Goal: Transaction & Acquisition: Purchase product/service

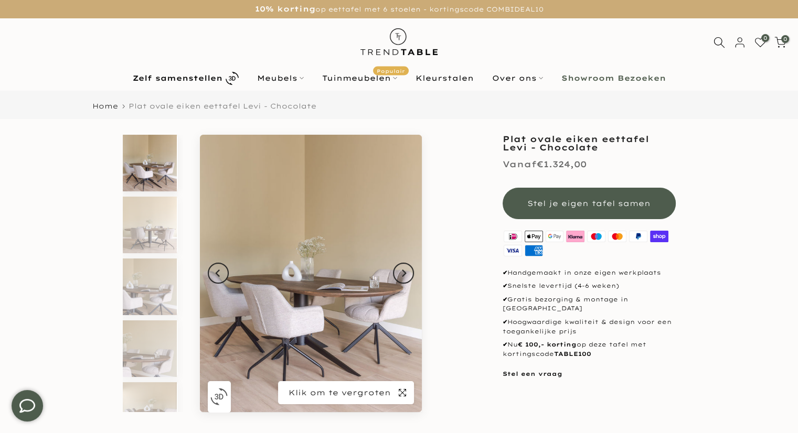
click at [404, 394] on icon "button" at bounding box center [402, 392] width 7 height 7
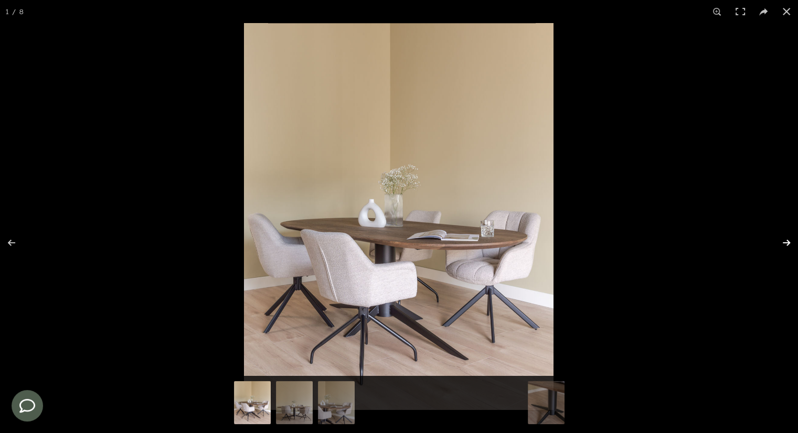
click at [783, 247] on button at bounding box center [779, 243] width 37 height 52
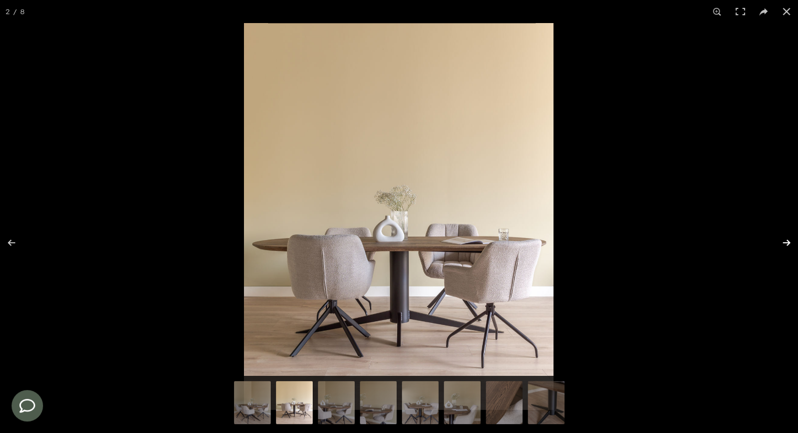
click at [783, 247] on button at bounding box center [779, 243] width 37 height 52
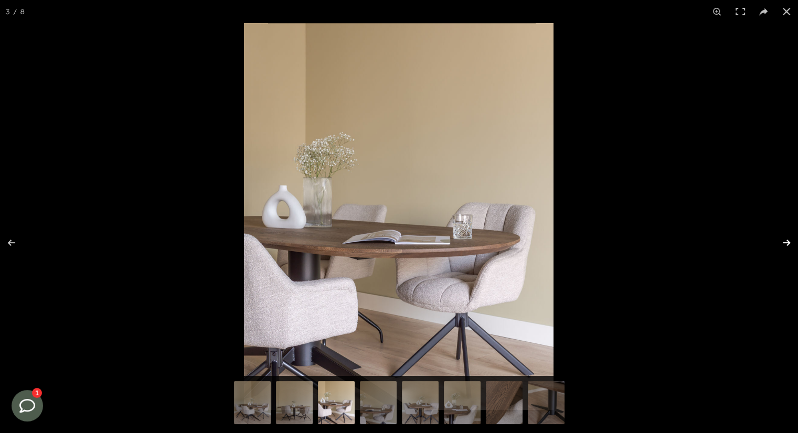
click at [783, 247] on button at bounding box center [779, 243] width 37 height 52
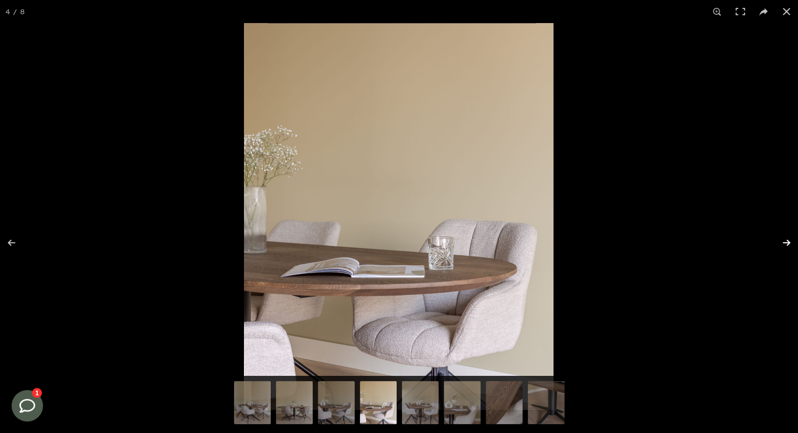
click at [786, 245] on button at bounding box center [779, 243] width 37 height 52
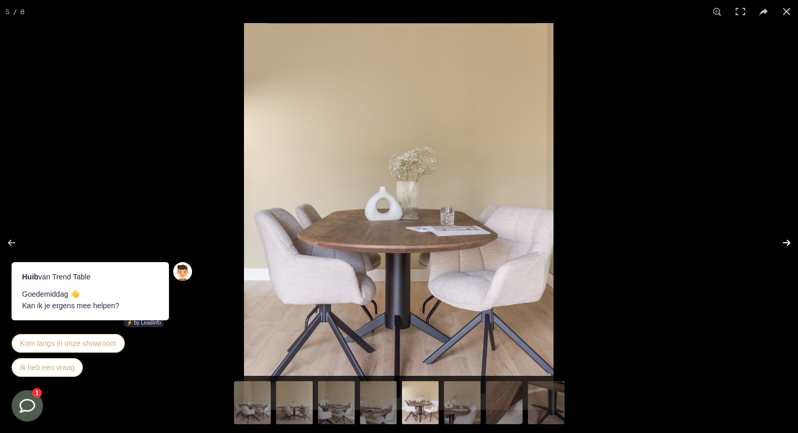
click at [785, 240] on button at bounding box center [779, 243] width 37 height 52
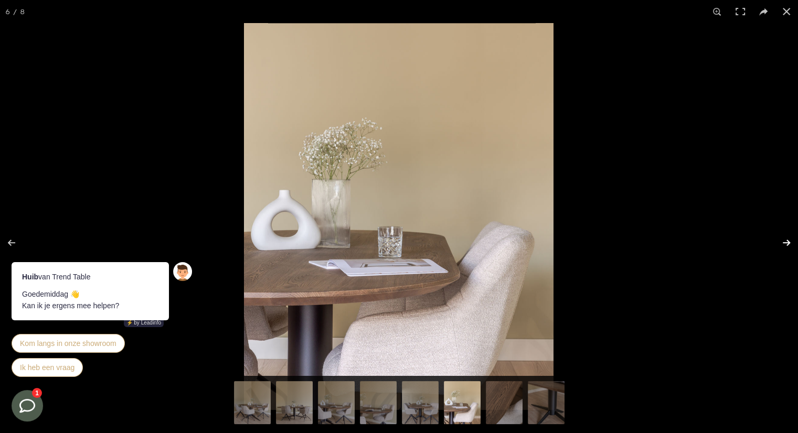
click at [785, 240] on button at bounding box center [779, 243] width 37 height 52
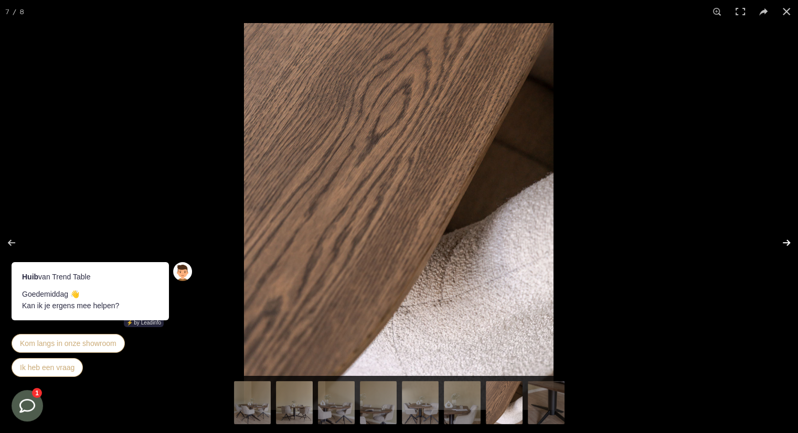
click at [785, 240] on button at bounding box center [779, 243] width 37 height 52
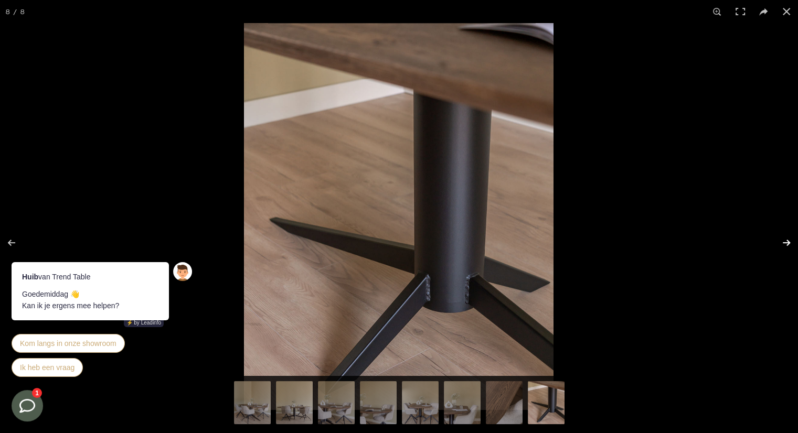
click at [785, 240] on button at bounding box center [779, 243] width 37 height 52
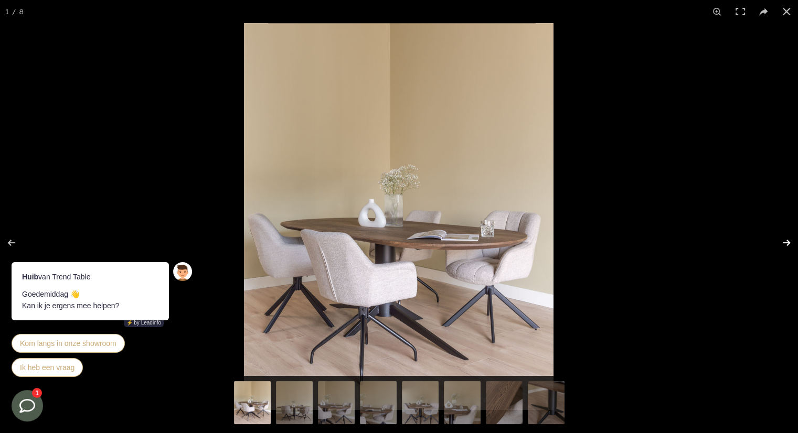
click at [785, 240] on button at bounding box center [779, 243] width 37 height 52
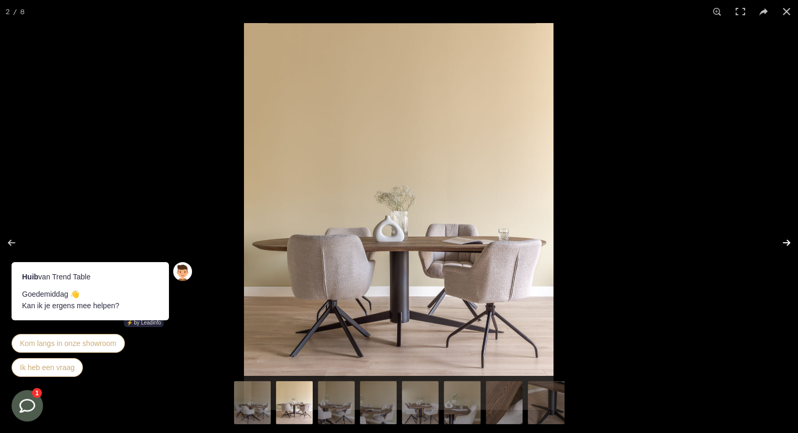
click at [785, 240] on button at bounding box center [779, 243] width 37 height 52
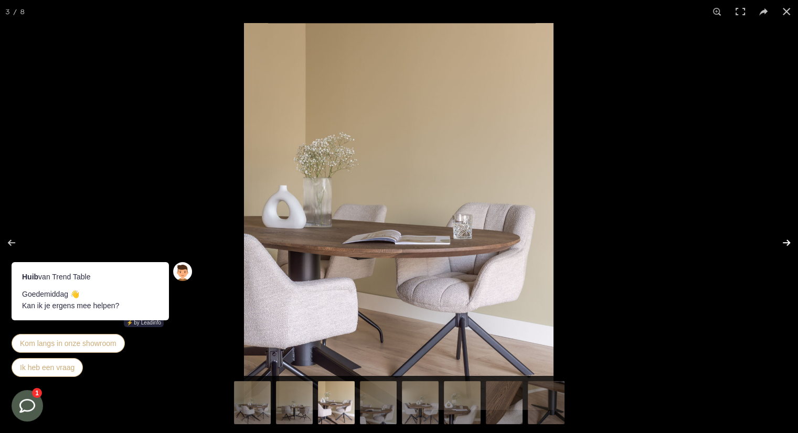
click at [785, 240] on button at bounding box center [779, 243] width 37 height 52
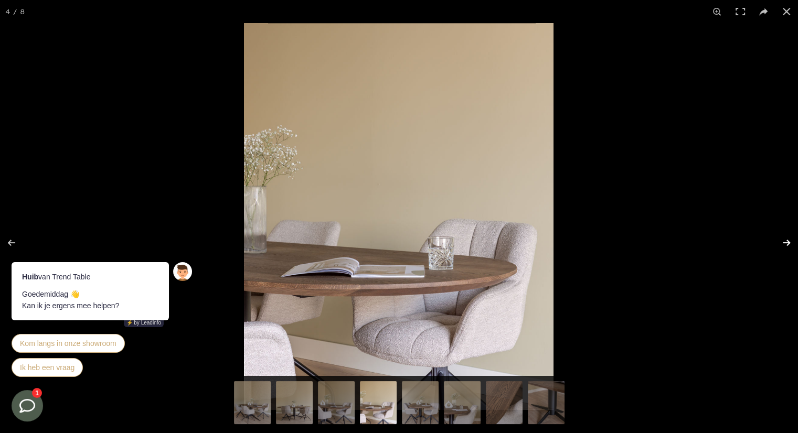
click at [785, 240] on button at bounding box center [779, 243] width 37 height 52
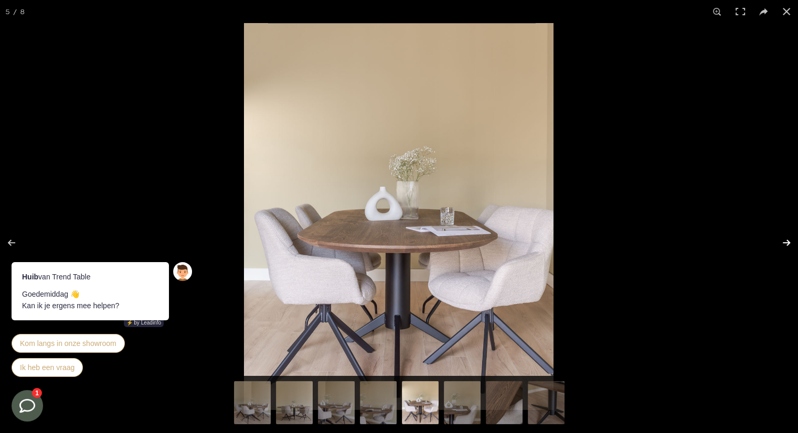
click at [785, 240] on button at bounding box center [779, 243] width 37 height 52
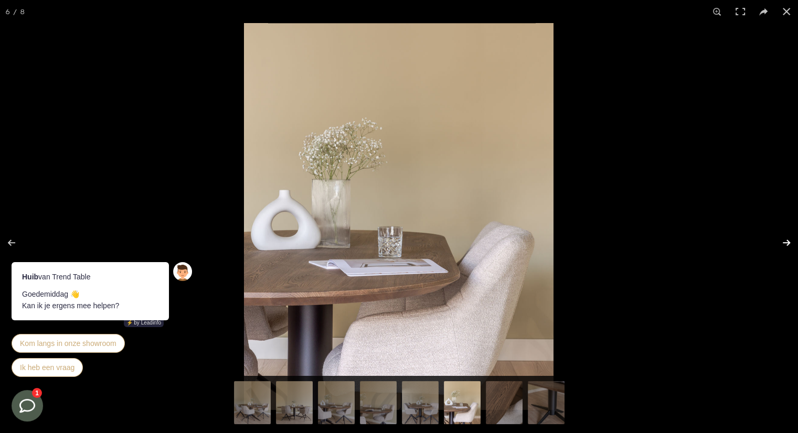
click at [786, 241] on button at bounding box center [779, 243] width 37 height 52
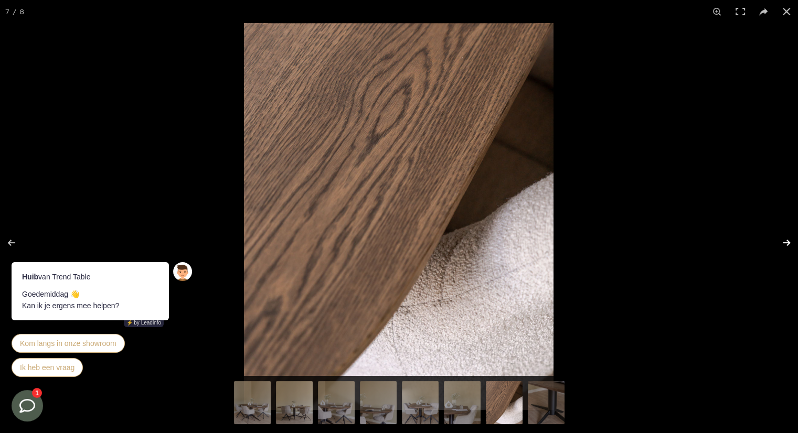
click at [786, 241] on button at bounding box center [779, 243] width 37 height 52
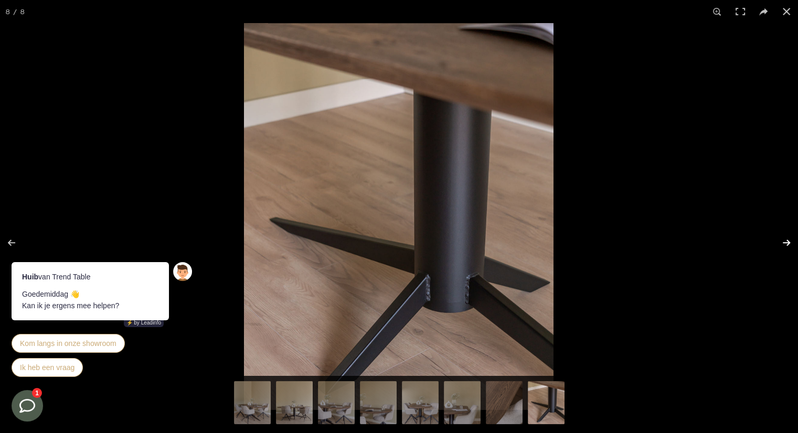
click at [786, 241] on button at bounding box center [779, 243] width 37 height 52
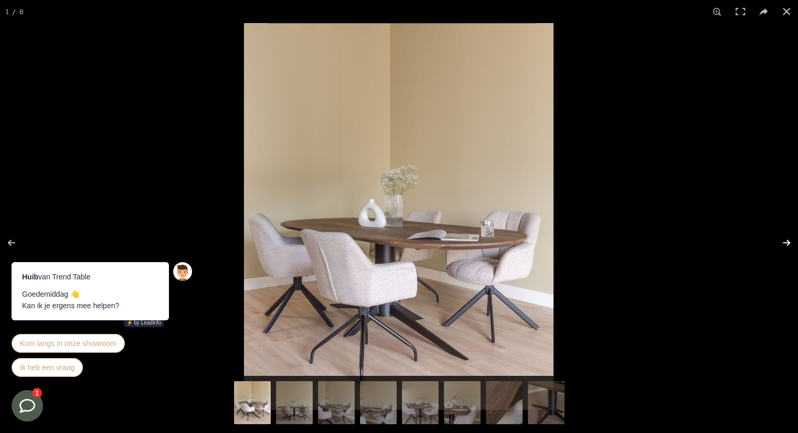
click at [786, 241] on button at bounding box center [779, 243] width 37 height 52
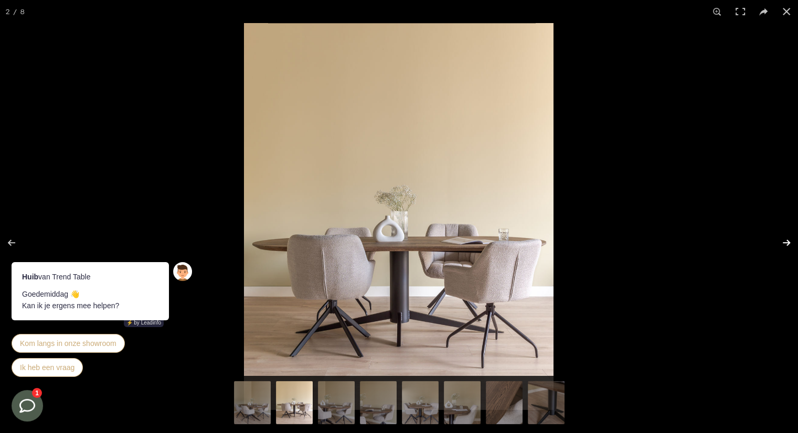
click at [786, 241] on button at bounding box center [779, 243] width 37 height 52
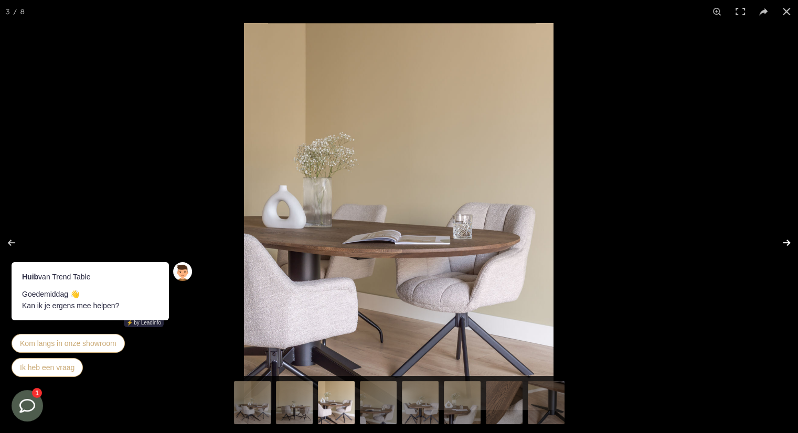
click at [786, 241] on button at bounding box center [779, 243] width 37 height 52
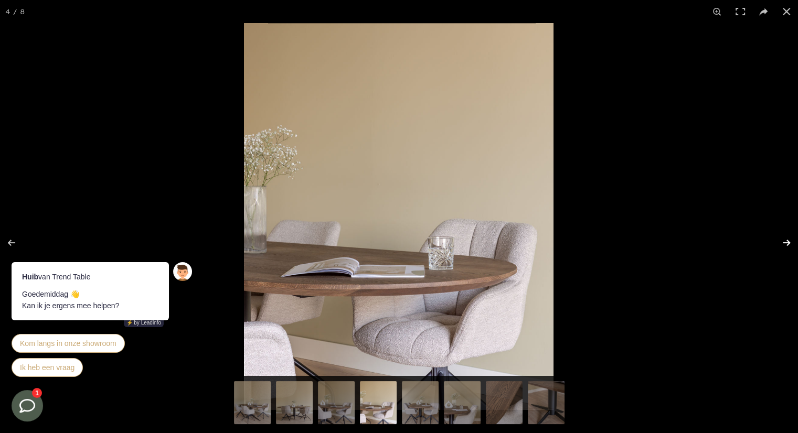
click at [786, 241] on button at bounding box center [779, 243] width 37 height 52
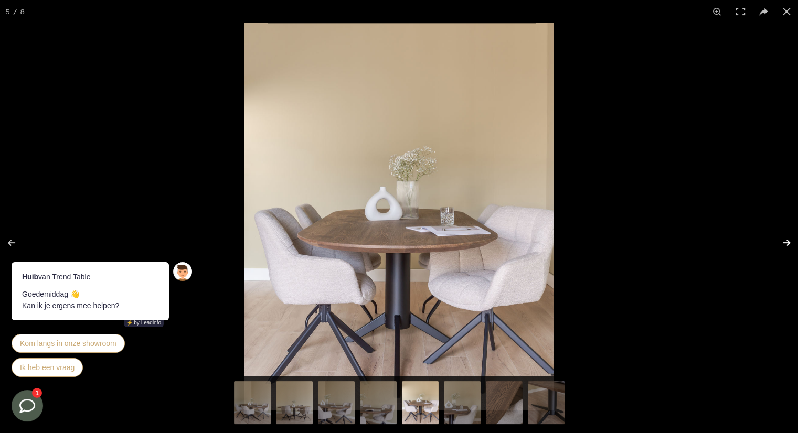
click at [786, 241] on button at bounding box center [779, 243] width 37 height 52
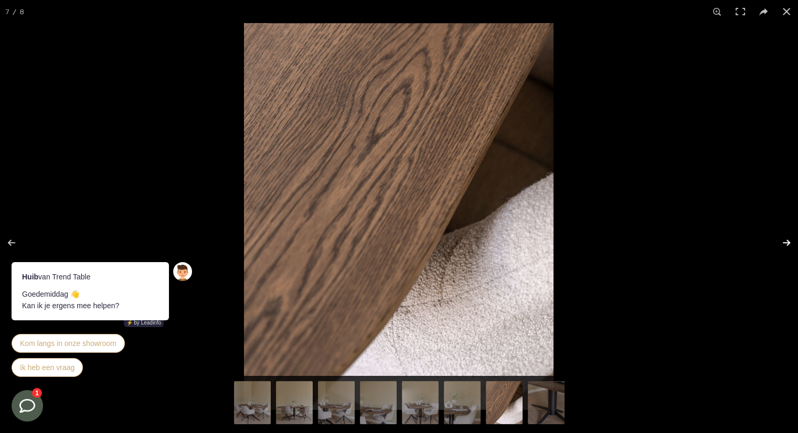
click at [786, 241] on button at bounding box center [779, 243] width 37 height 52
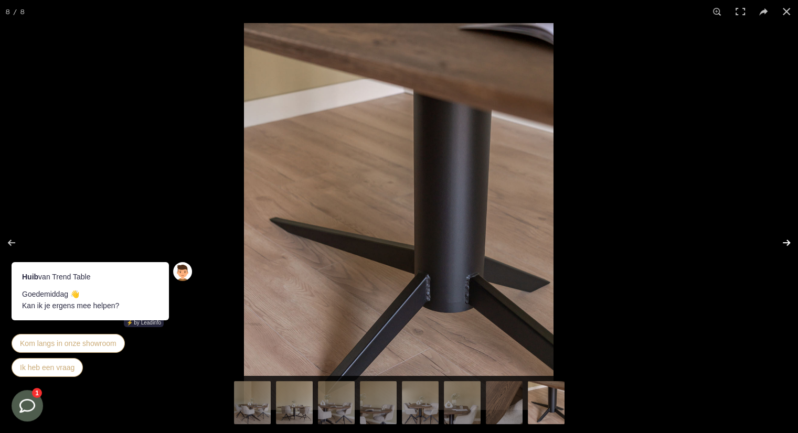
click at [786, 241] on button at bounding box center [779, 243] width 37 height 52
